Goal: Task Accomplishment & Management: Complete application form

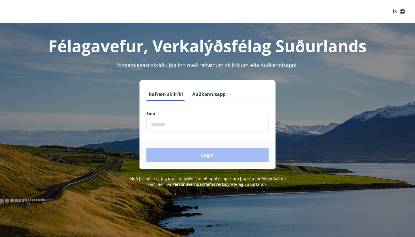
click at [215, 95] on button "Auðkennisapp" at bounding box center [209, 94] width 38 height 14
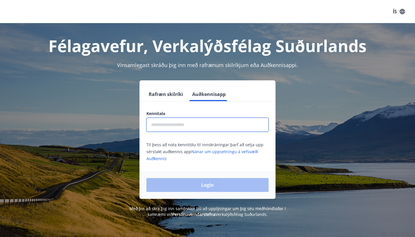
click at [186, 127] on input "text" at bounding box center [208, 124] width 122 height 14
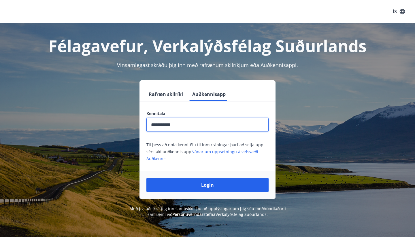
type input "**********"
click at [221, 193] on div "Login" at bounding box center [208, 185] width 136 height 28
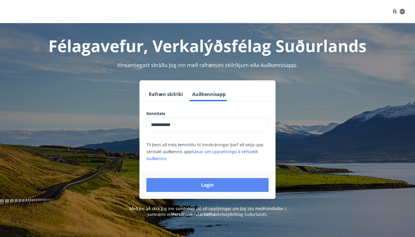
click at [219, 181] on button "Login" at bounding box center [208, 185] width 122 height 14
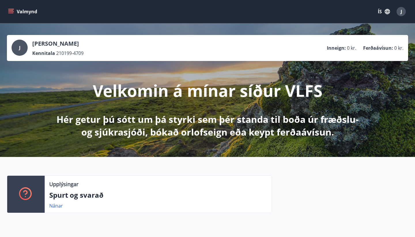
click at [387, 13] on icon "button" at bounding box center [388, 11] width 6 height 6
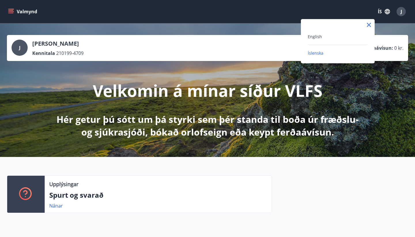
click at [327, 34] on div "English" at bounding box center [338, 36] width 60 height 7
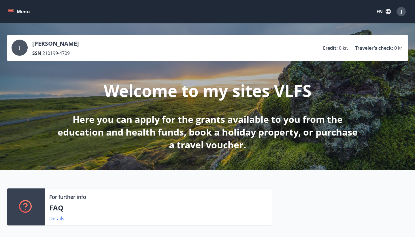
click at [287, 24] on div "J Justyna Szynkiewicz SSN 210199-4709 Credit : 0 kr. Traveler's check : 0 kr. W…" at bounding box center [207, 96] width 415 height 146
click at [9, 13] on icon "menu" at bounding box center [10, 13] width 5 height 1
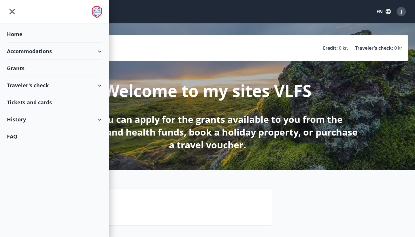
click at [41, 102] on div "Tickets and cards" at bounding box center [54, 102] width 95 height 17
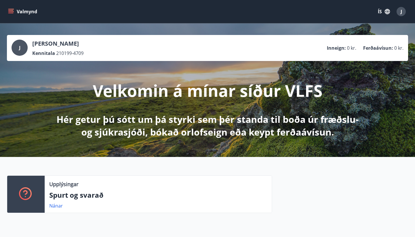
click at [387, 12] on icon "button" at bounding box center [387, 11] width 5 height 5
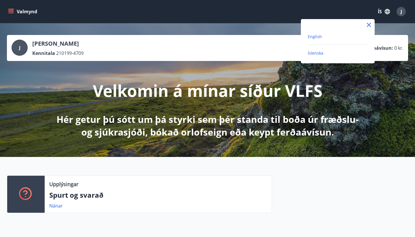
click at [318, 36] on span "English" at bounding box center [315, 36] width 14 height 5
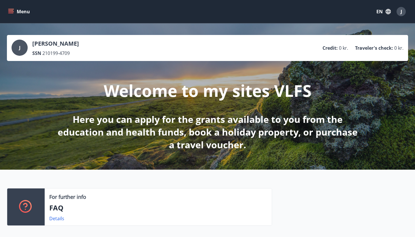
click at [378, 205] on div at bounding box center [340, 209] width 136 height 42
click at [10, 8] on button "Menu" at bounding box center [19, 11] width 25 height 10
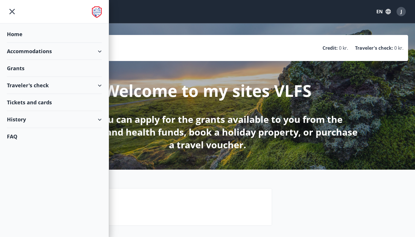
click at [390, 12] on icon "button" at bounding box center [388, 11] width 6 height 6
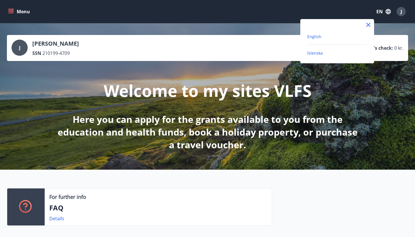
click at [316, 54] on span "Íslenska" at bounding box center [315, 52] width 16 height 5
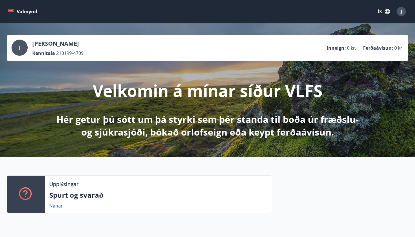
click at [13, 9] on icon "menu" at bounding box center [11, 12] width 6 height 6
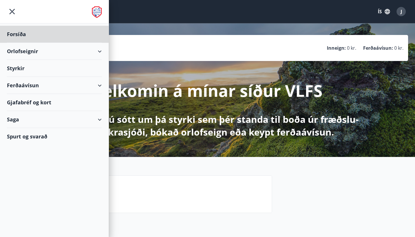
click at [18, 43] on div "Styrkir" at bounding box center [54, 34] width 95 height 17
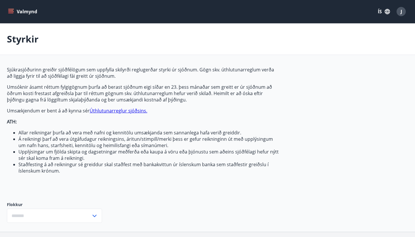
type input "***"
click at [388, 12] on icon "button" at bounding box center [388, 11] width 6 height 6
click at [382, 127] on div at bounding box center [207, 118] width 415 height 237
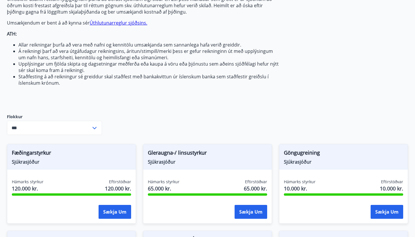
scroll to position [94, 0]
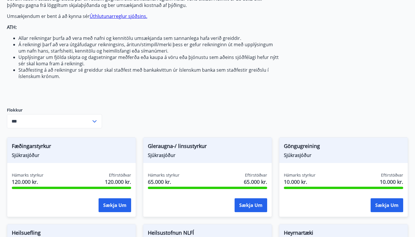
click at [95, 122] on icon at bounding box center [95, 121] width 4 height 2
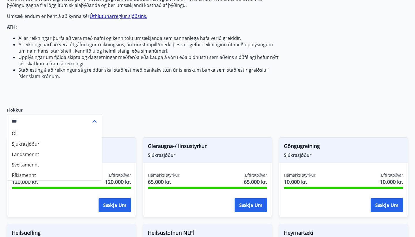
click at [95, 122] on icon at bounding box center [94, 121] width 7 height 7
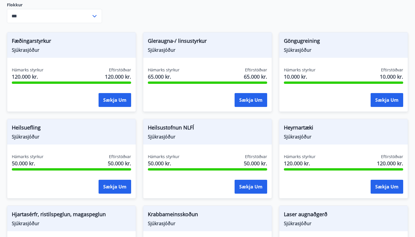
scroll to position [200, 0]
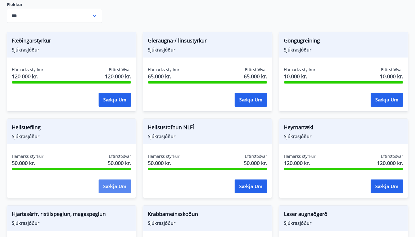
click at [115, 187] on button "Sækja um" at bounding box center [115, 186] width 33 height 14
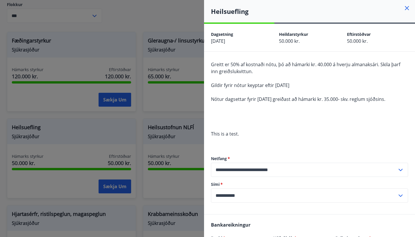
click at [379, 113] on div "Greitt er 50% af kostnaði nótu, þó að hámarki kr. 40.000 á hverju almanaksári. …" at bounding box center [309, 102] width 197 height 83
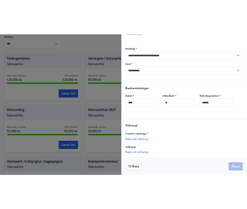
scroll to position [134, 0]
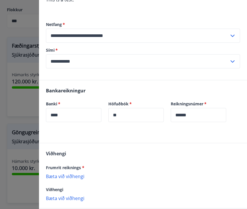
click at [66, 177] on p "Bæta við viðhengi" at bounding box center [143, 176] width 194 height 6
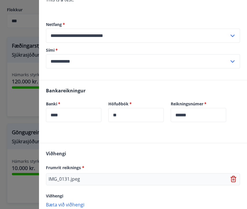
click at [64, 204] on p "Bæta við viðhengi" at bounding box center [143, 204] width 194 height 6
click at [209, 158] on div "Viðhengi Frumrit reiknings * IMG_0131.jpeg Viðhengi IMG_0130.jpeg Bæta við viðh…" at bounding box center [143, 184] width 208 height 83
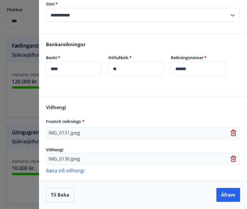
scroll to position [180, 0]
click at [224, 194] on button "Áfram" at bounding box center [228, 195] width 24 height 14
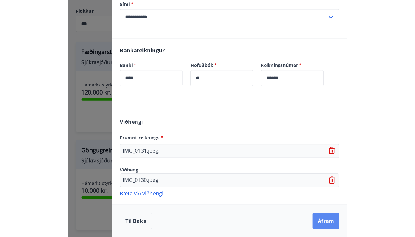
scroll to position [0, 0]
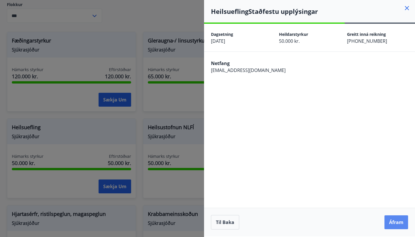
click at [398, 222] on button "Áfram" at bounding box center [397, 222] width 24 height 14
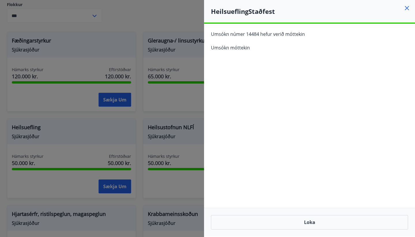
click at [408, 7] on icon at bounding box center [407, 8] width 4 height 4
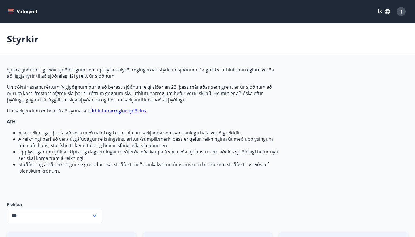
click at [387, 11] on icon "button" at bounding box center [388, 11] width 6 height 6
click at [328, 39] on div "English" at bounding box center [338, 36] width 60 height 7
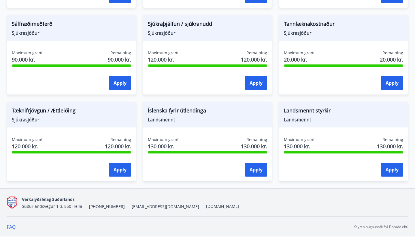
scroll to position [502, 0]
